Goal: Task Accomplishment & Management: Use online tool/utility

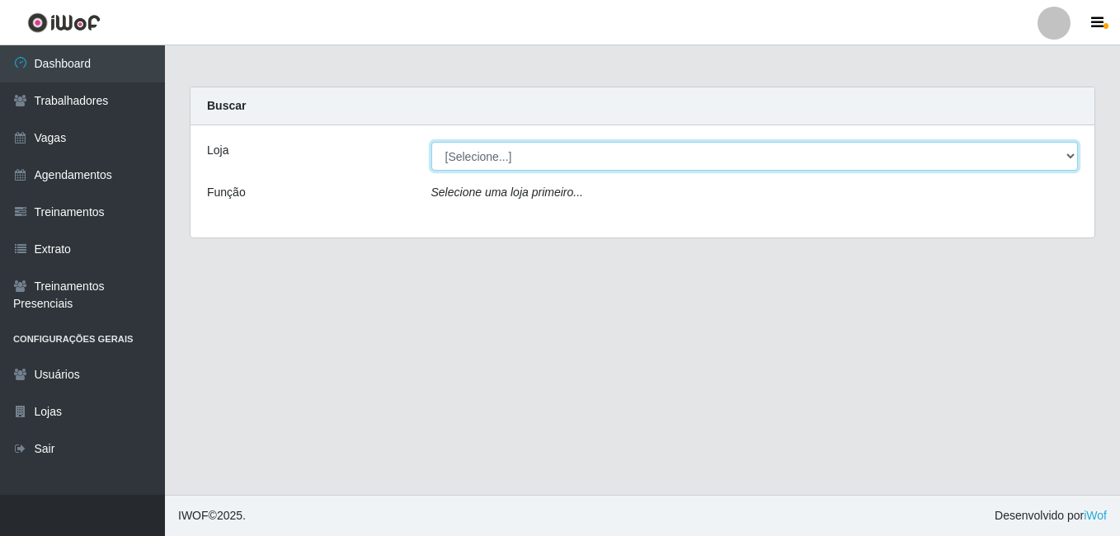
click at [1072, 149] on select "[Selecione...] [GEOGRAPHIC_DATA] - [DATE][GEOGRAPHIC_DATA]" at bounding box center [754, 156] width 647 height 29
select select "471"
click at [431, 142] on select "[Selecione...] [GEOGRAPHIC_DATA] - [DATE][GEOGRAPHIC_DATA]" at bounding box center [754, 156] width 647 height 29
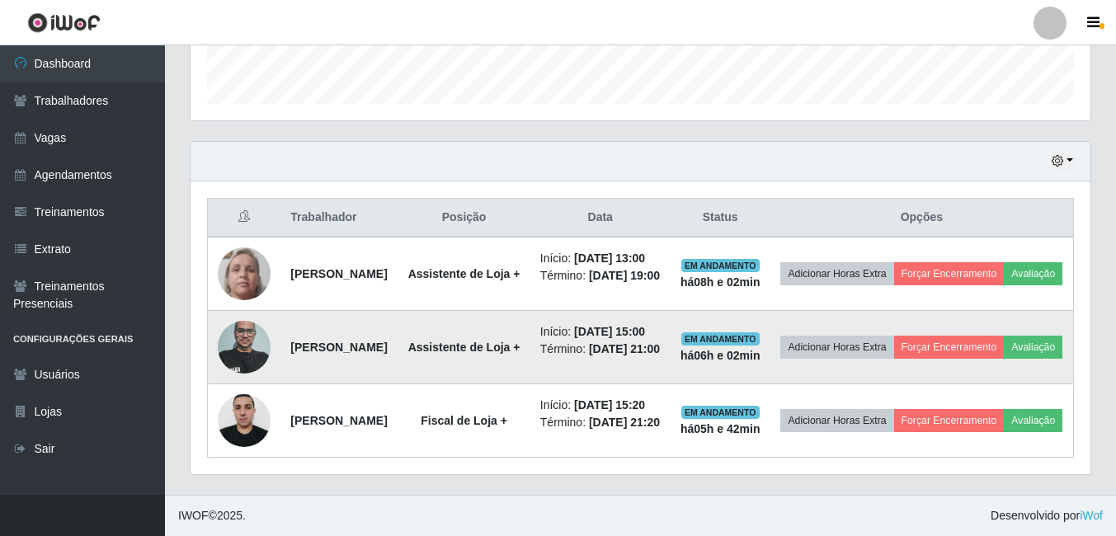
scroll to position [575, 0]
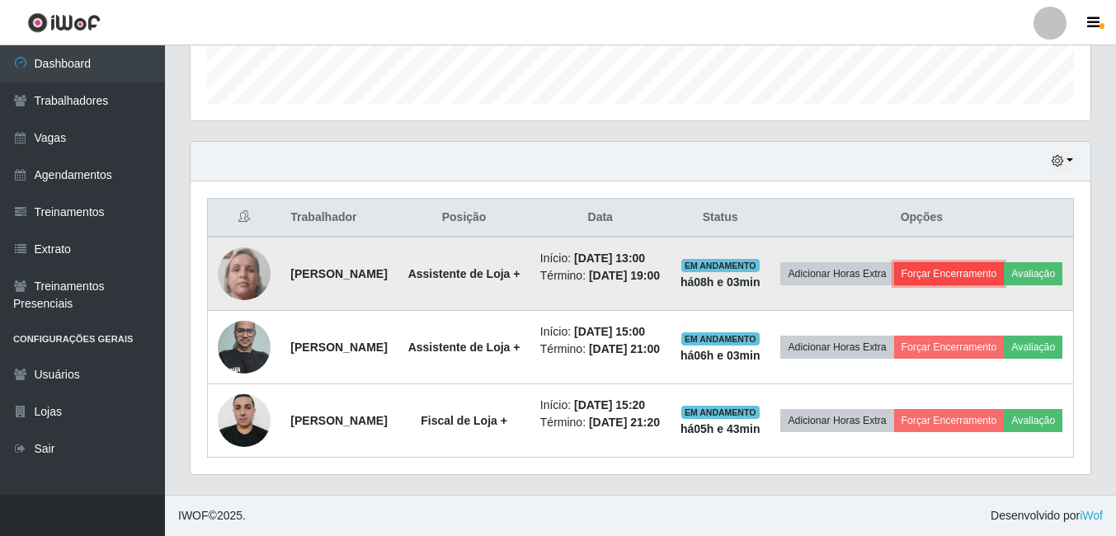
click at [991, 262] on button "Forçar Encerramento" at bounding box center [949, 273] width 111 height 23
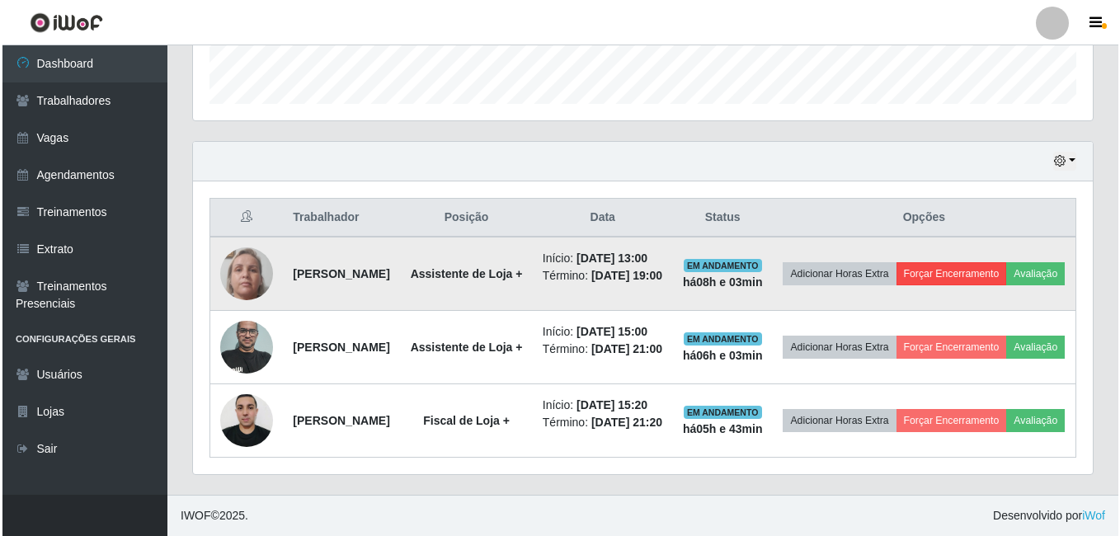
scroll to position [342, 892]
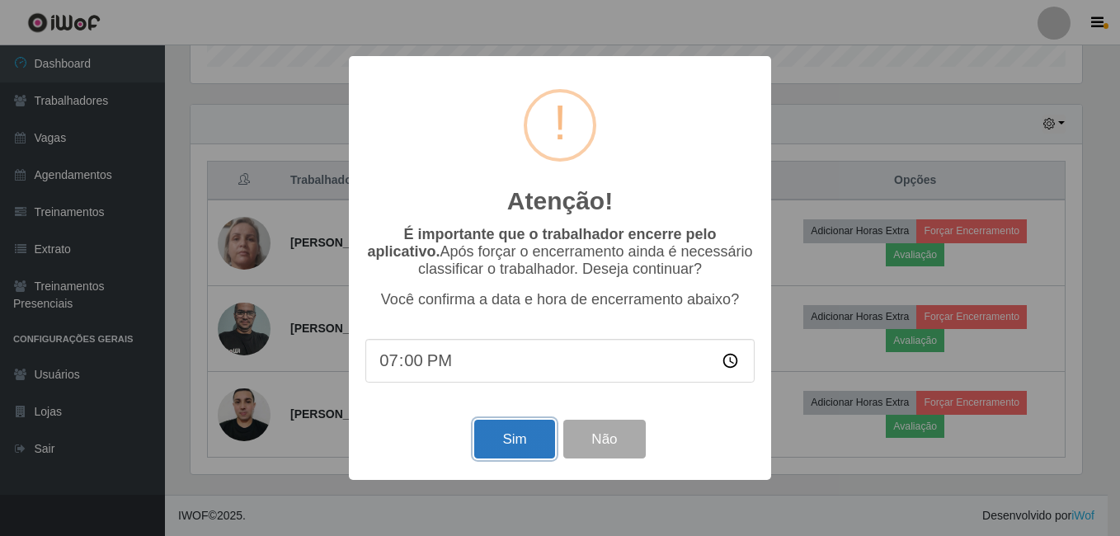
click at [491, 442] on button "Sim" at bounding box center [514, 439] width 80 height 39
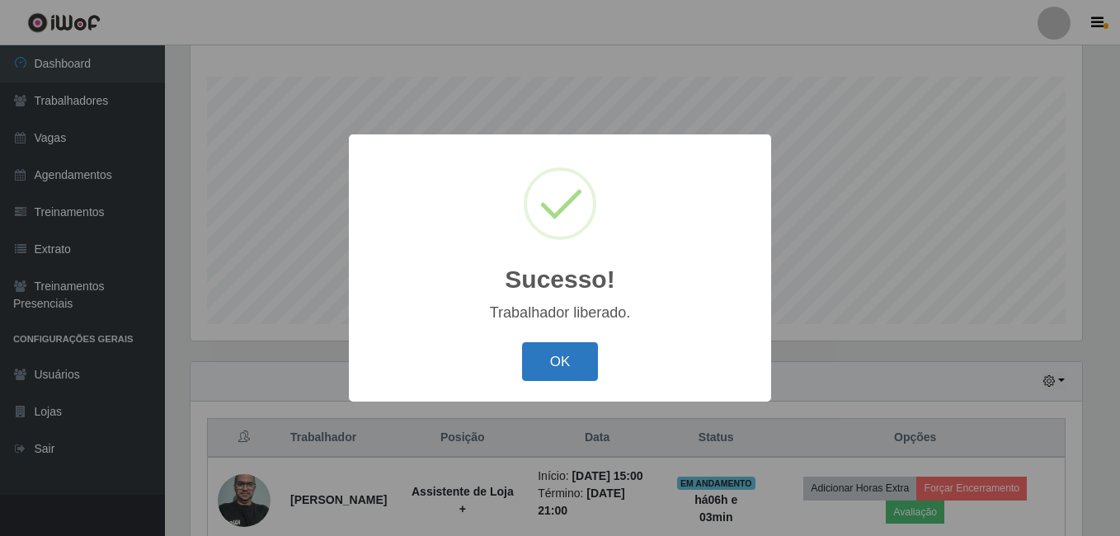
click at [575, 356] on button "OK" at bounding box center [560, 361] width 77 height 39
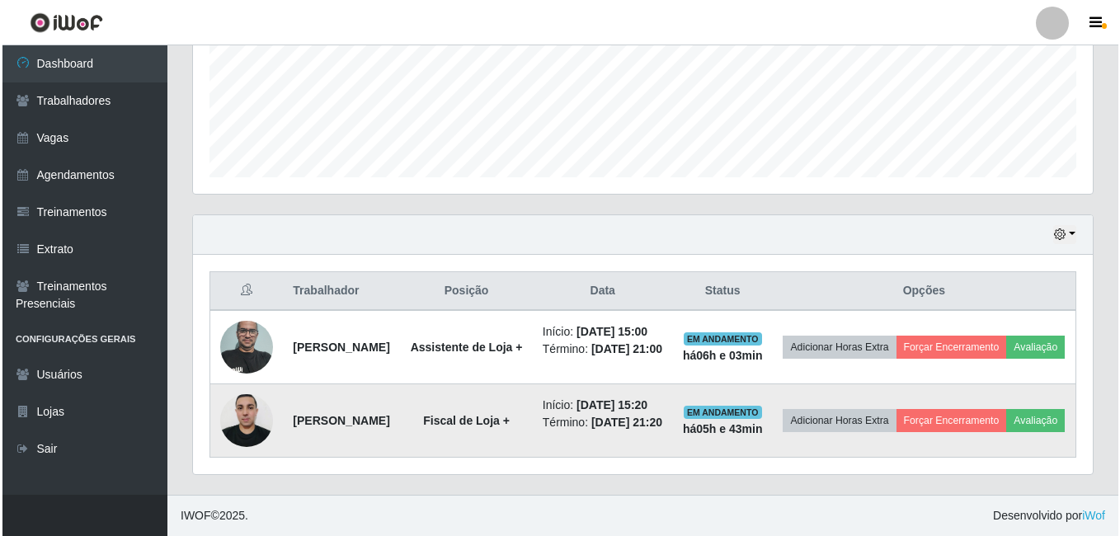
scroll to position [431, 0]
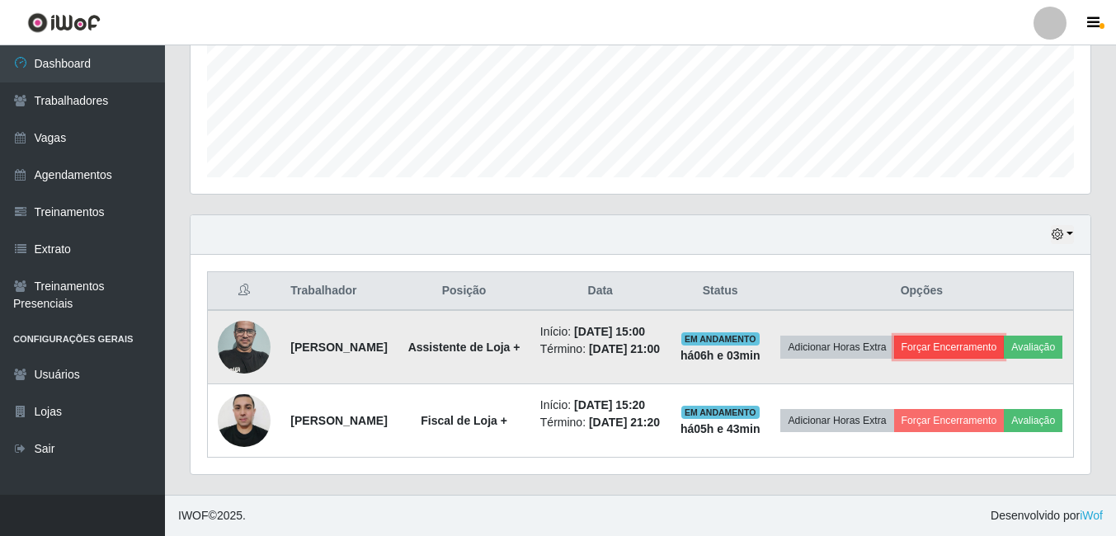
click at [1005, 336] on button "Forçar Encerramento" at bounding box center [949, 347] width 111 height 23
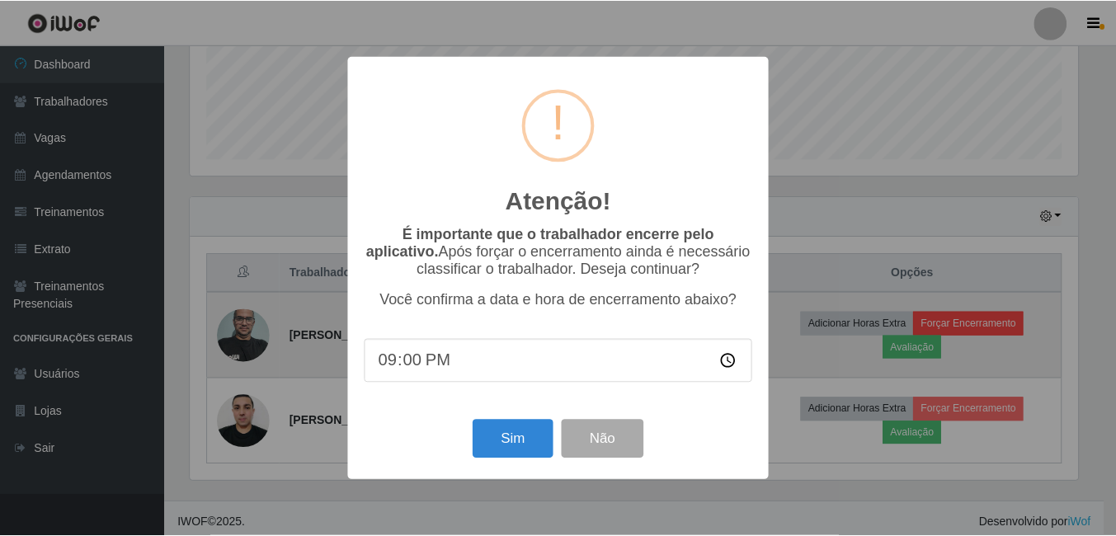
scroll to position [342, 892]
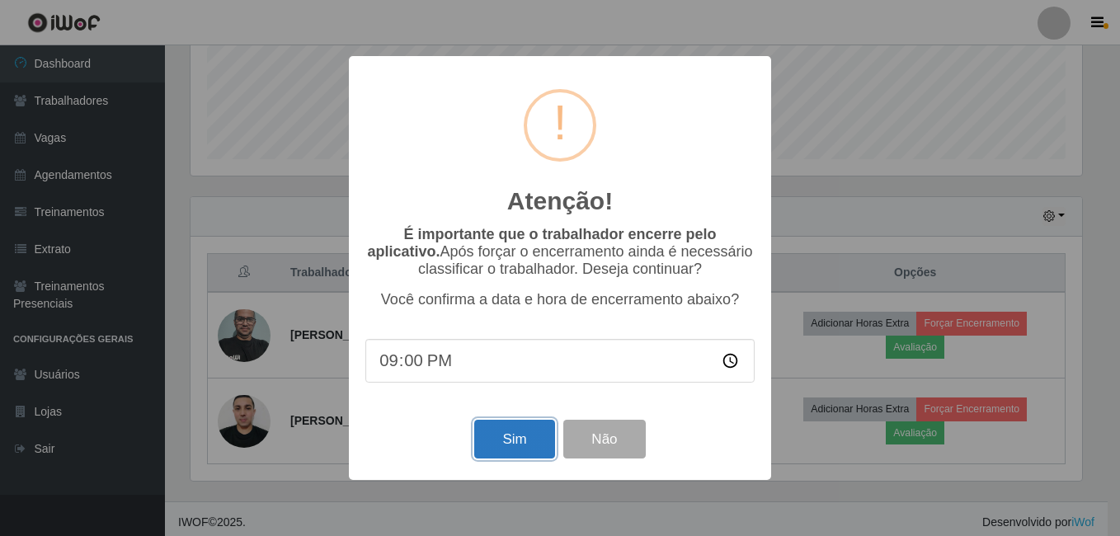
click at [511, 434] on button "Sim" at bounding box center [514, 439] width 80 height 39
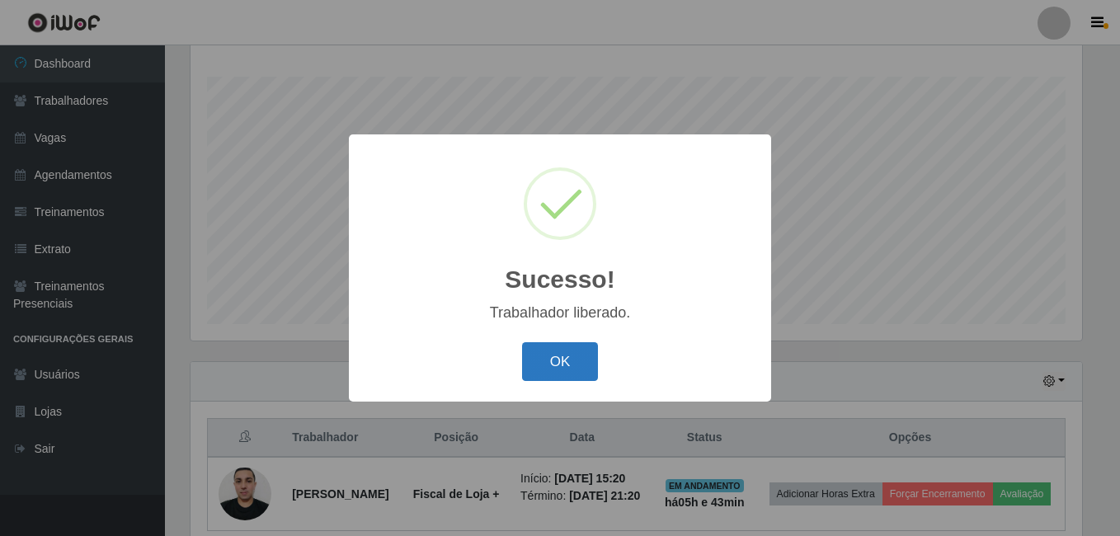
click at [586, 357] on button "OK" at bounding box center [560, 361] width 77 height 39
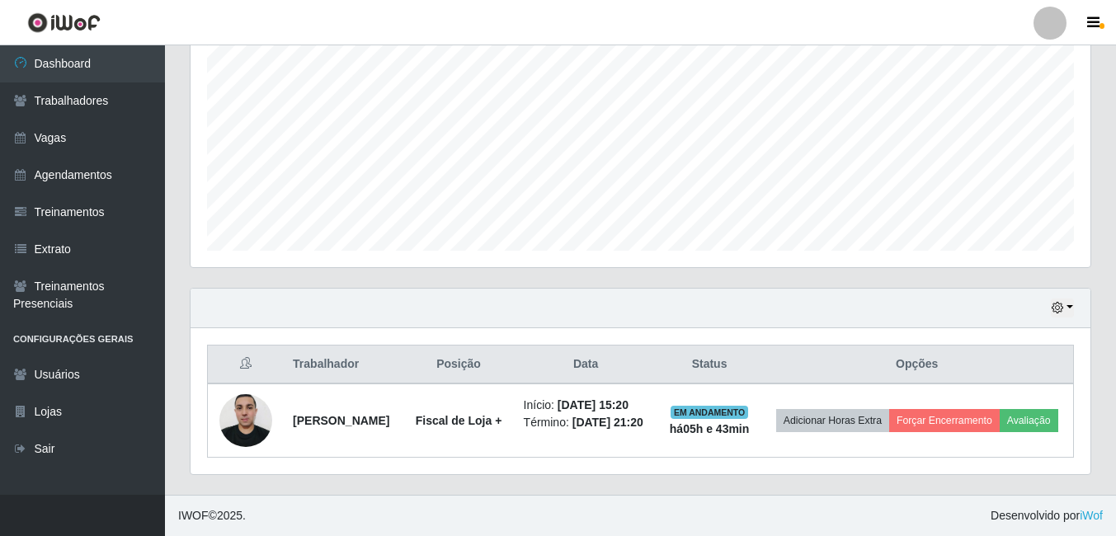
scroll to position [351, 0]
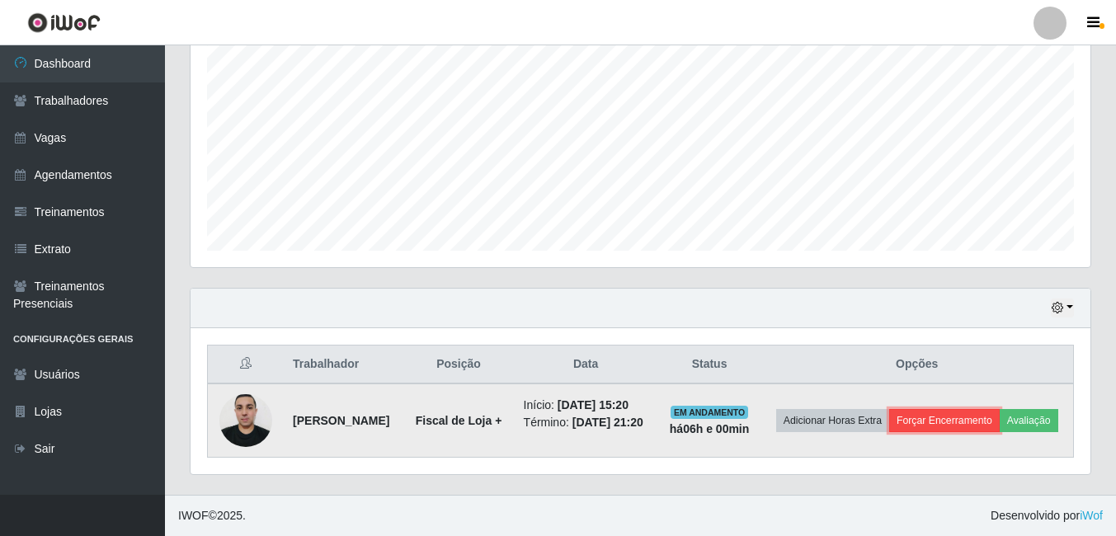
click at [1000, 409] on button "Forçar Encerramento" at bounding box center [944, 420] width 111 height 23
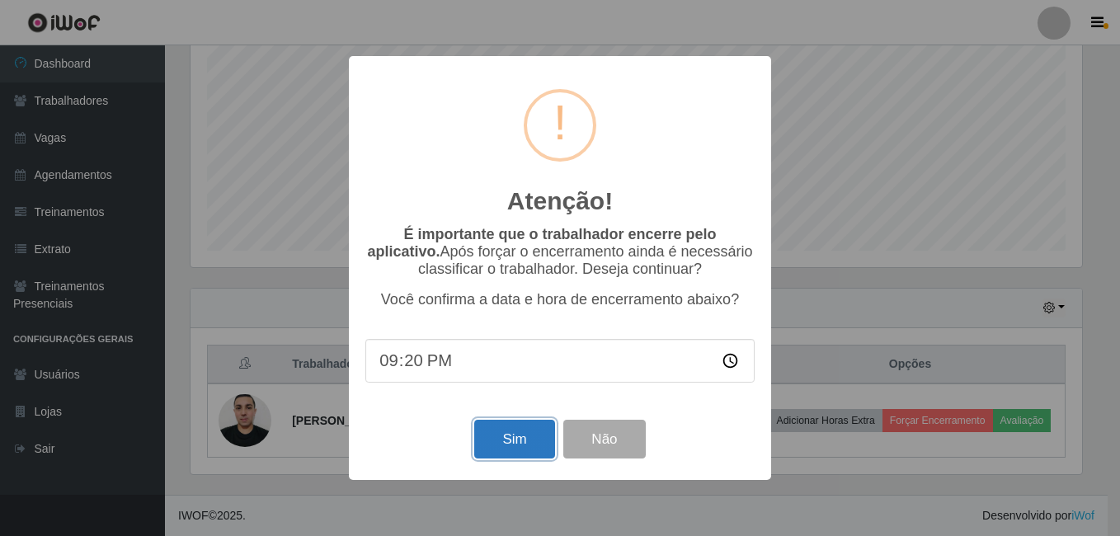
click at [512, 441] on button "Sim" at bounding box center [514, 439] width 80 height 39
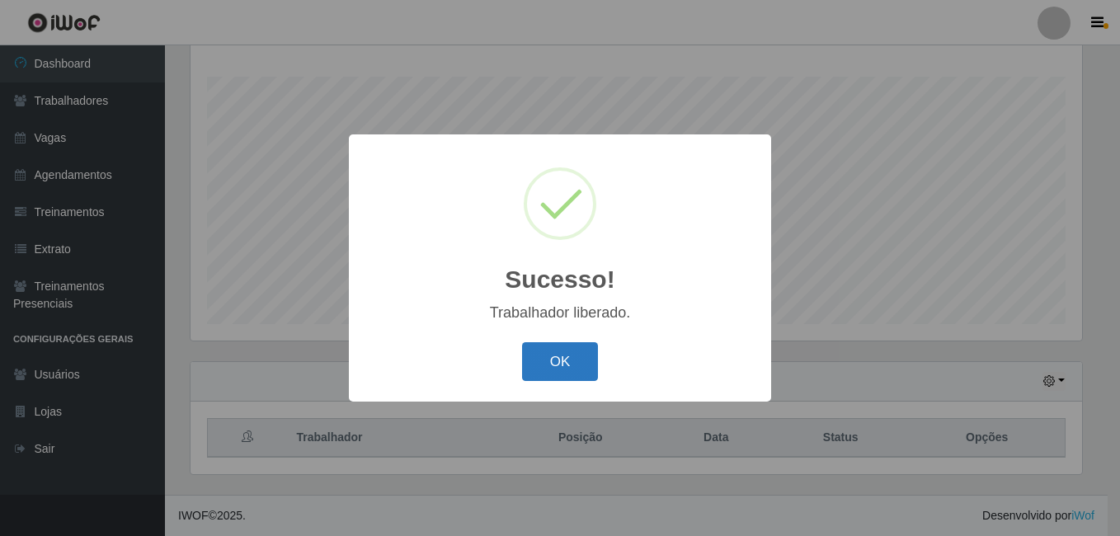
click at [544, 362] on button "OK" at bounding box center [560, 361] width 77 height 39
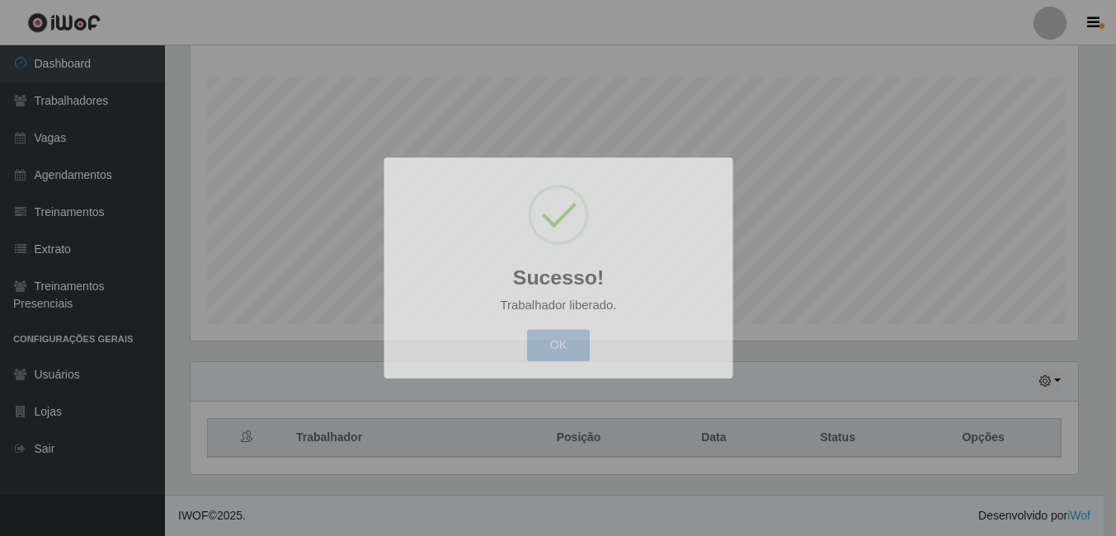
scroll to position [342, 900]
